Goal: Task Accomplishment & Management: Manage account settings

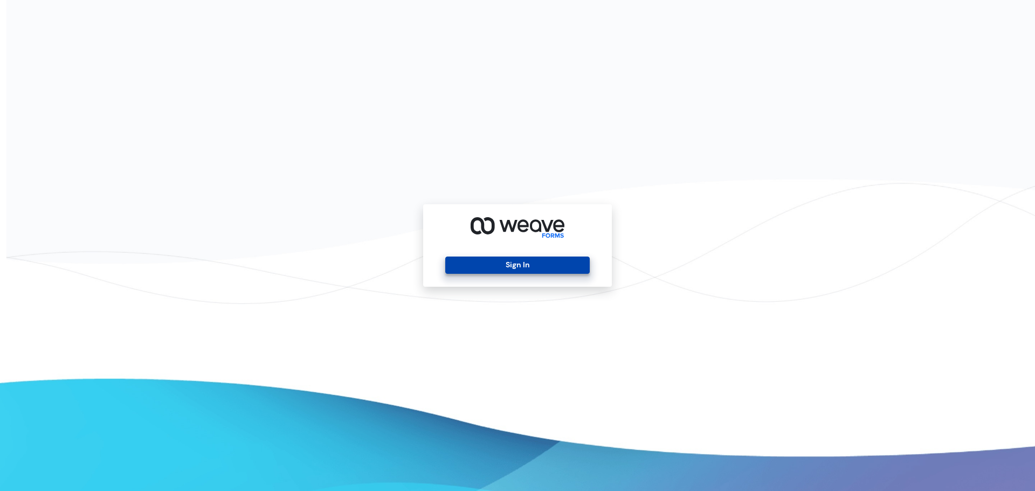
click at [521, 263] on button "Sign In" at bounding box center [517, 265] width 144 height 17
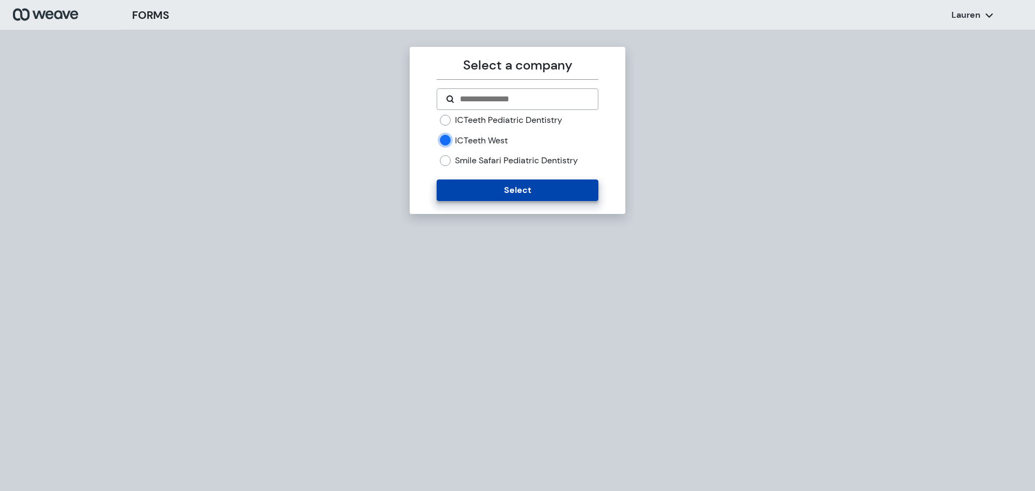
click at [496, 194] on button "Select" at bounding box center [517, 191] width 161 height 22
